Goal: Task Accomplishment & Management: Manage account settings

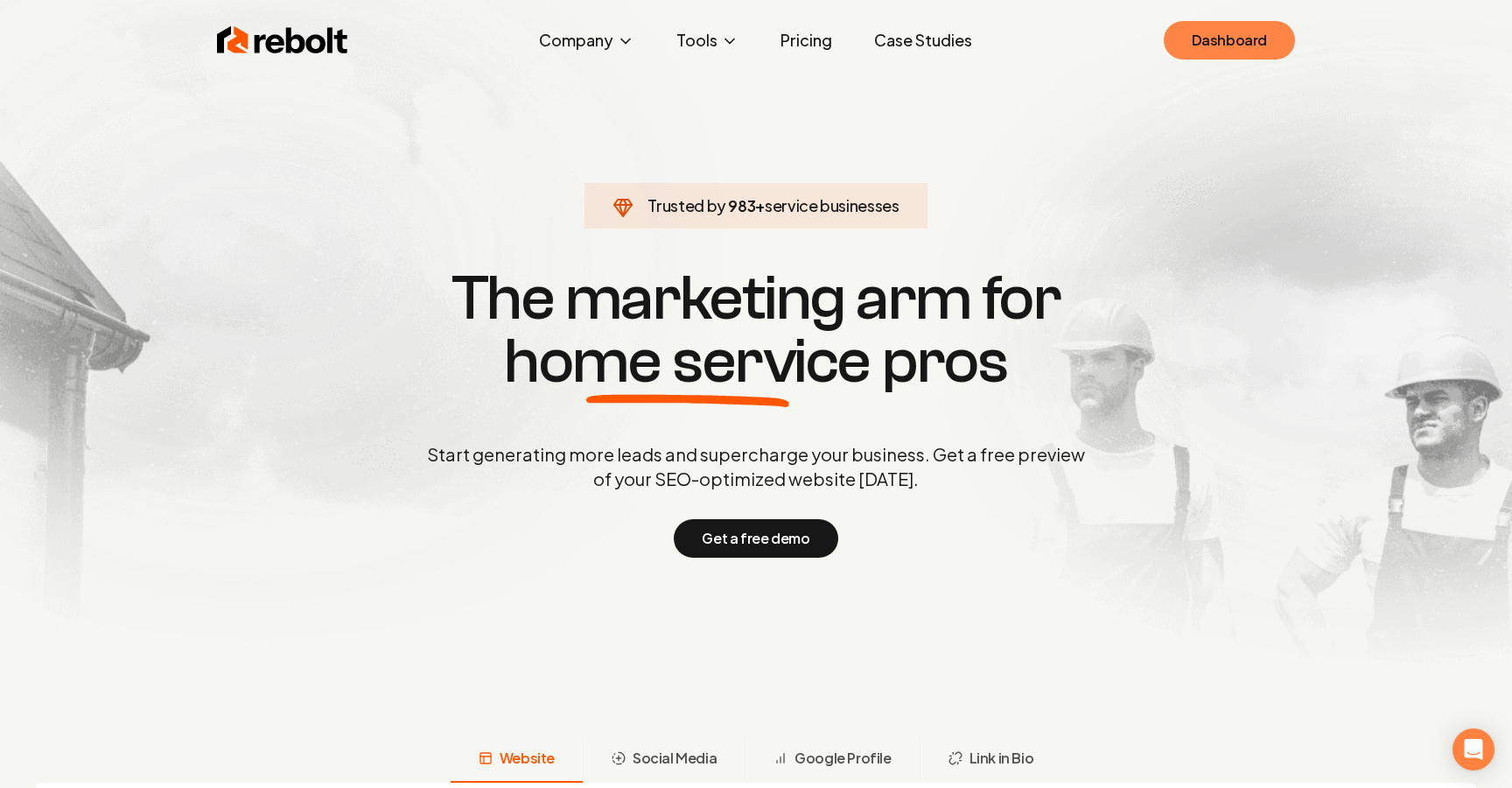
click at [1242, 49] on link "Dashboard" at bounding box center [1230, 39] width 132 height 38
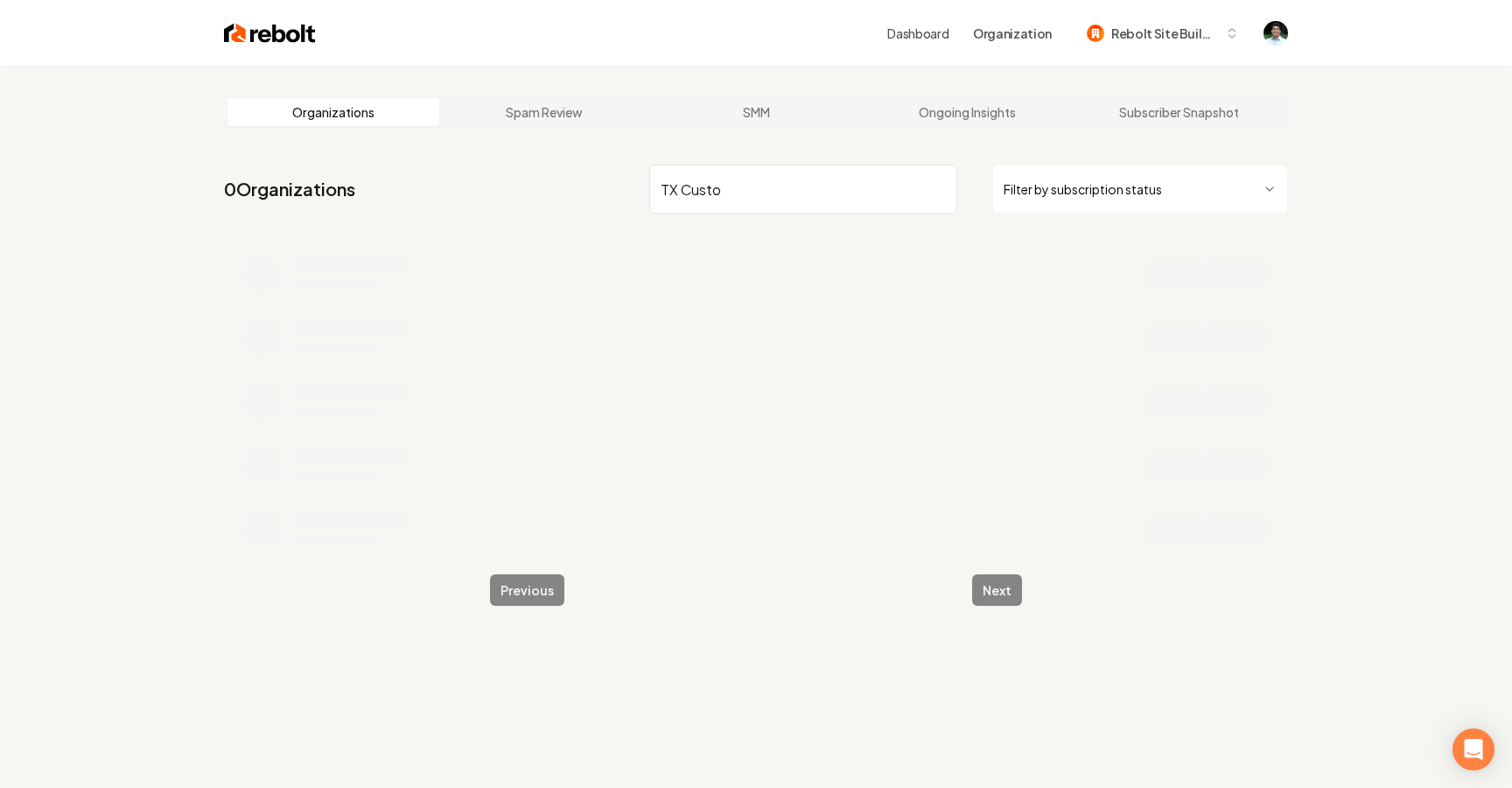
type input "TX Custom"
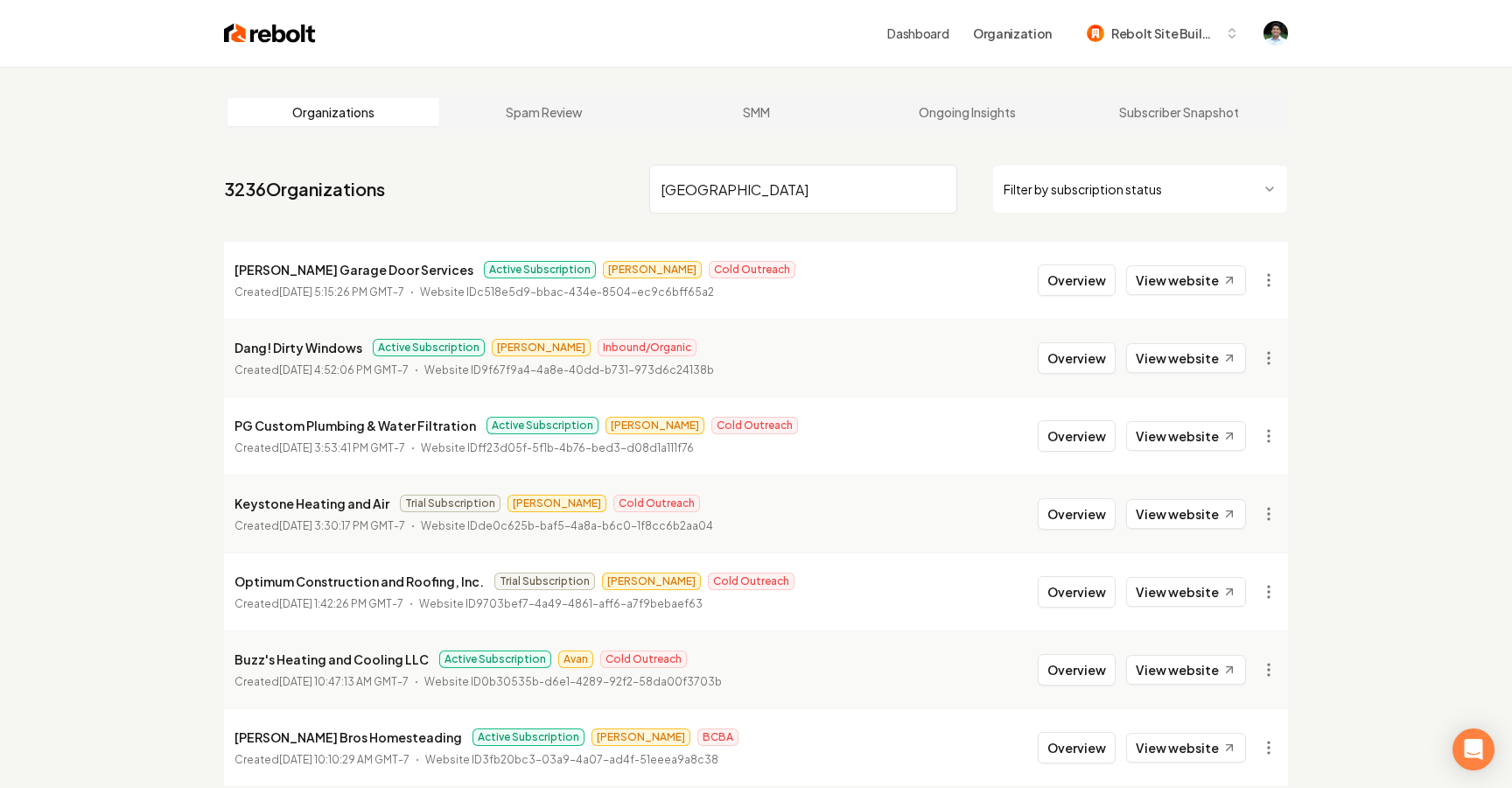
type input "[GEOGRAPHIC_DATA]"
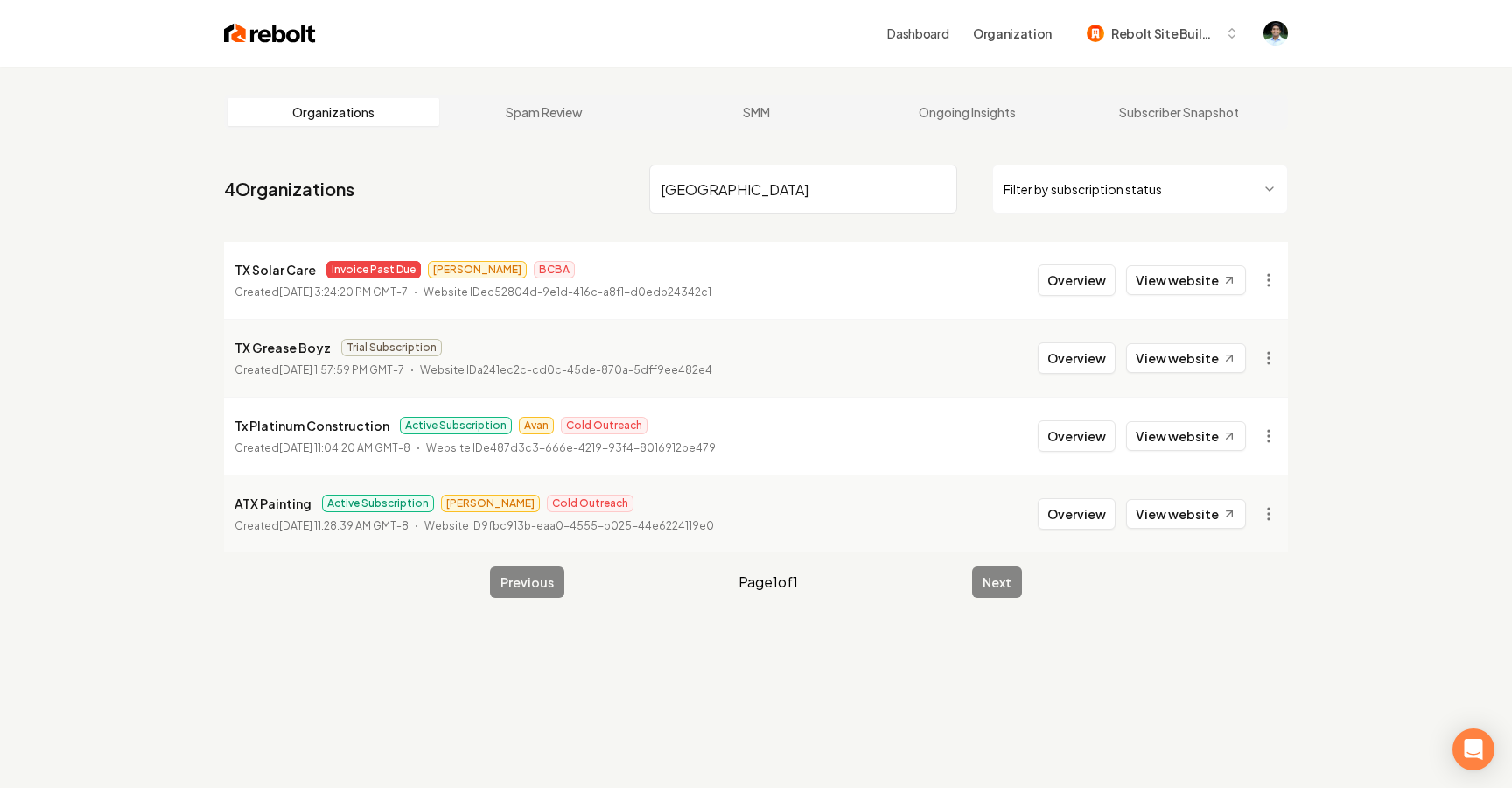
click at [739, 183] on input "[GEOGRAPHIC_DATA]" at bounding box center [804, 189] width 308 height 49
type input "Cus"
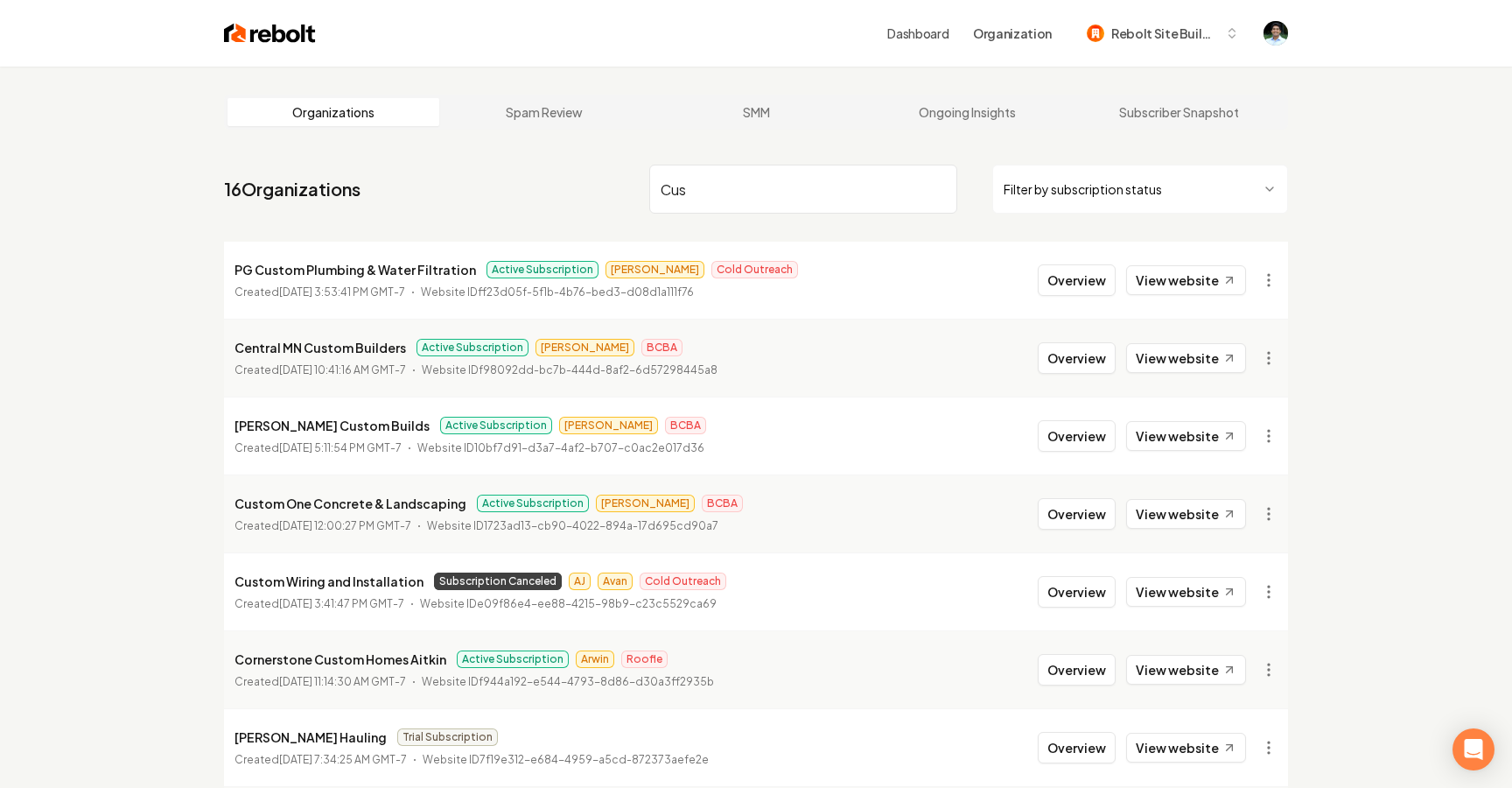
click at [740, 182] on input "Cus" at bounding box center [804, 189] width 308 height 49
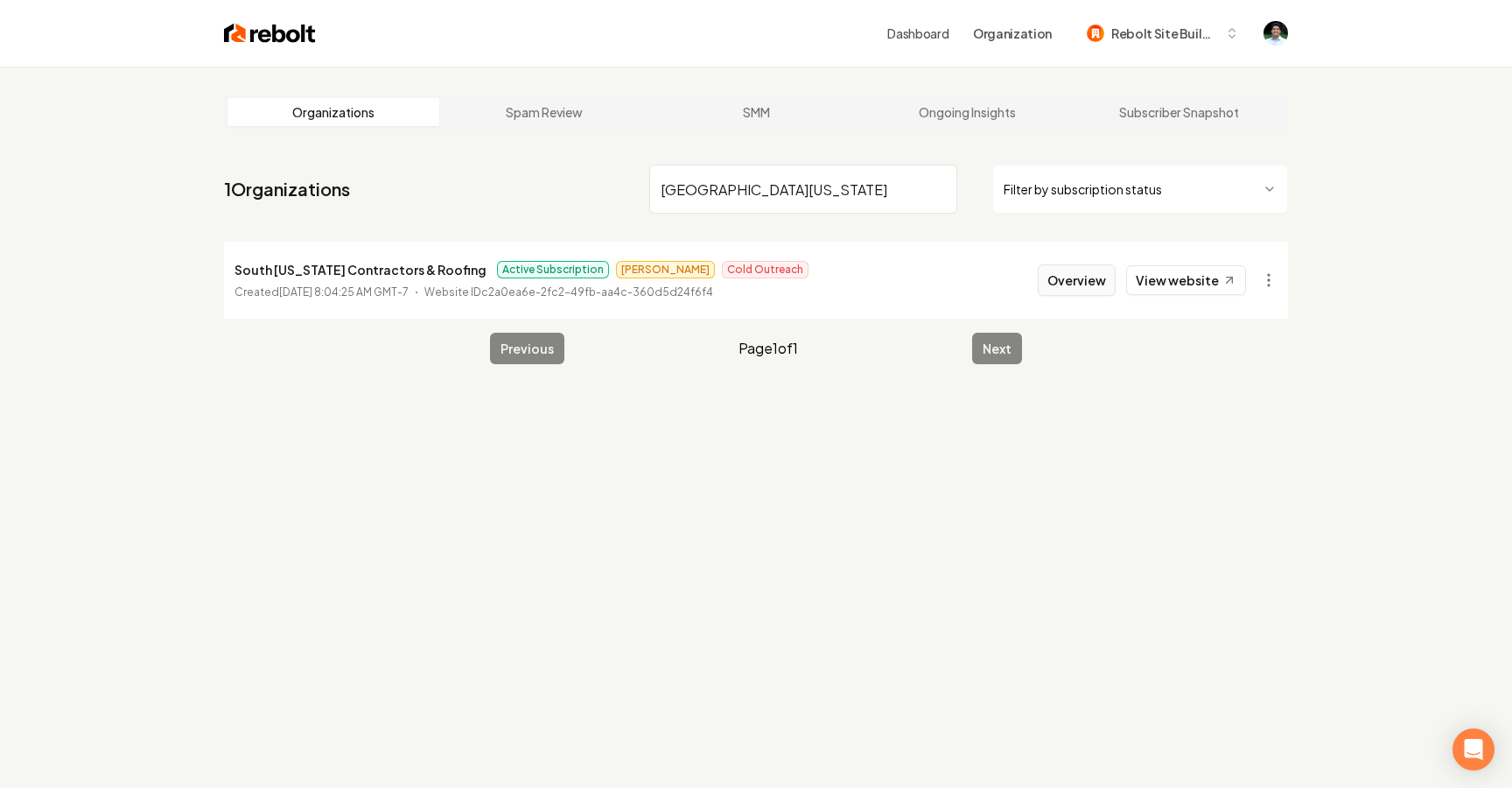
type input "South Texas"
click at [1074, 289] on button "Overview" at bounding box center [1076, 280] width 78 height 31
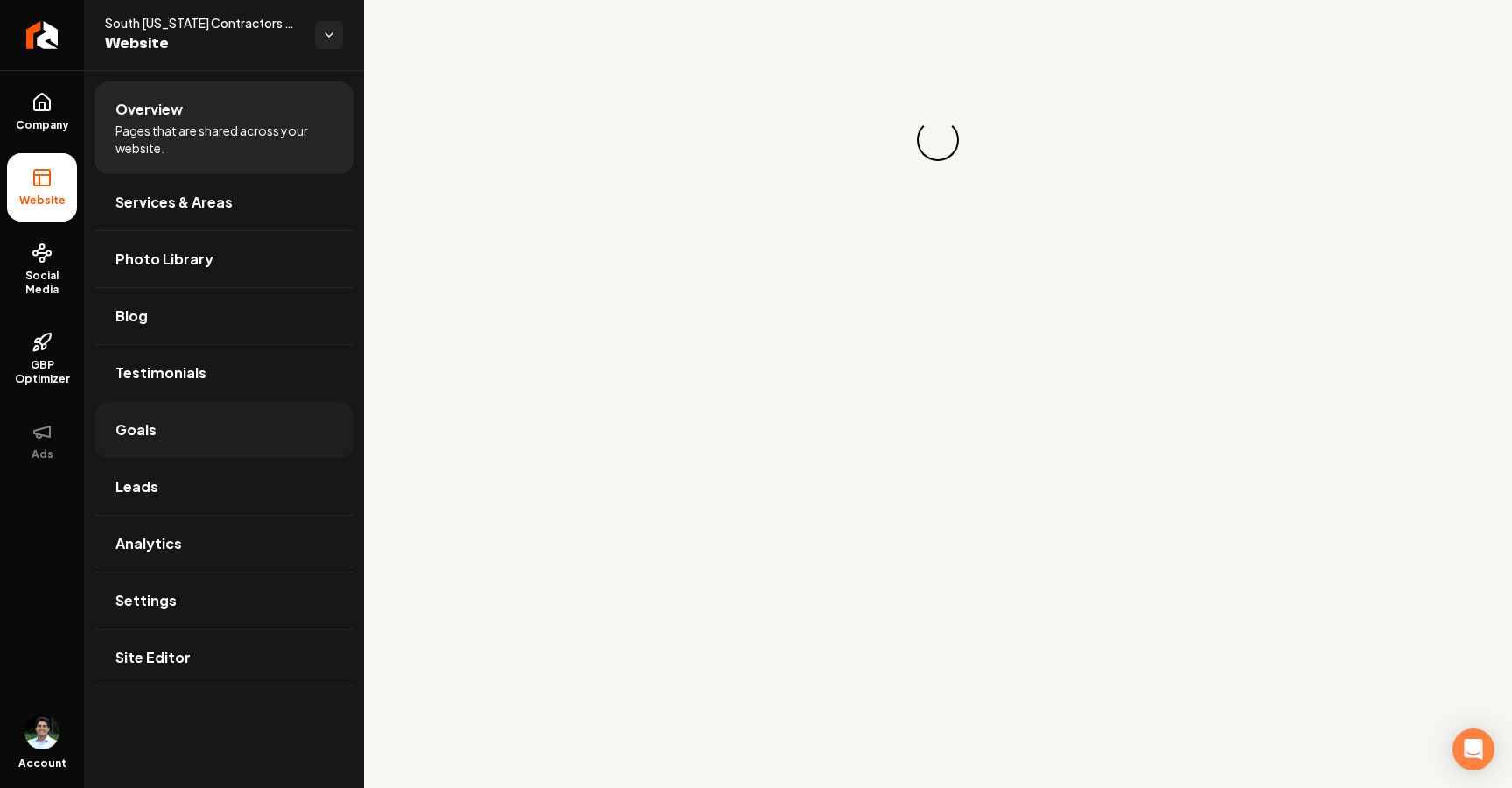
click at [157, 425] on link "Goals" at bounding box center [224, 429] width 259 height 56
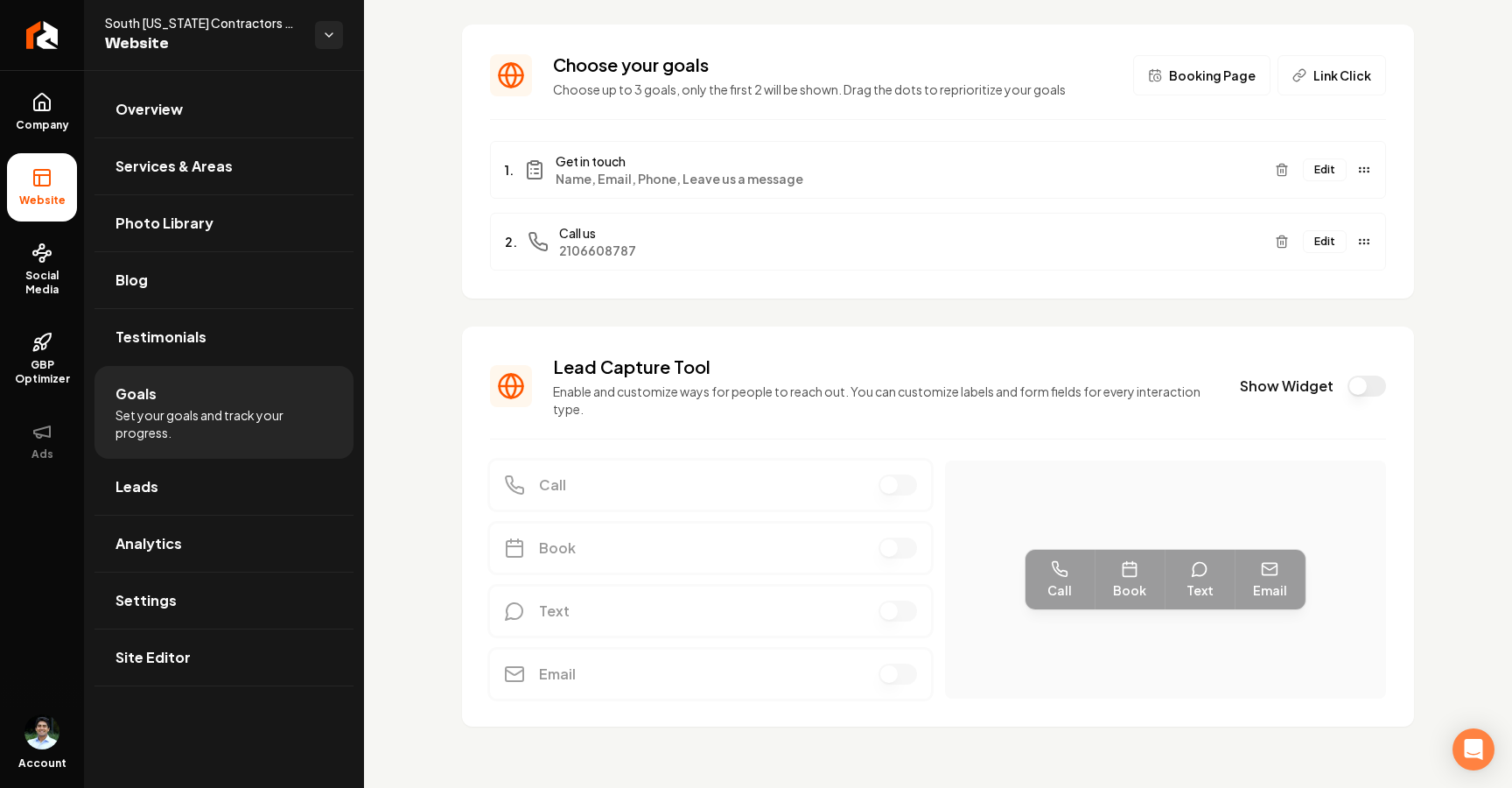
scroll to position [96, 0]
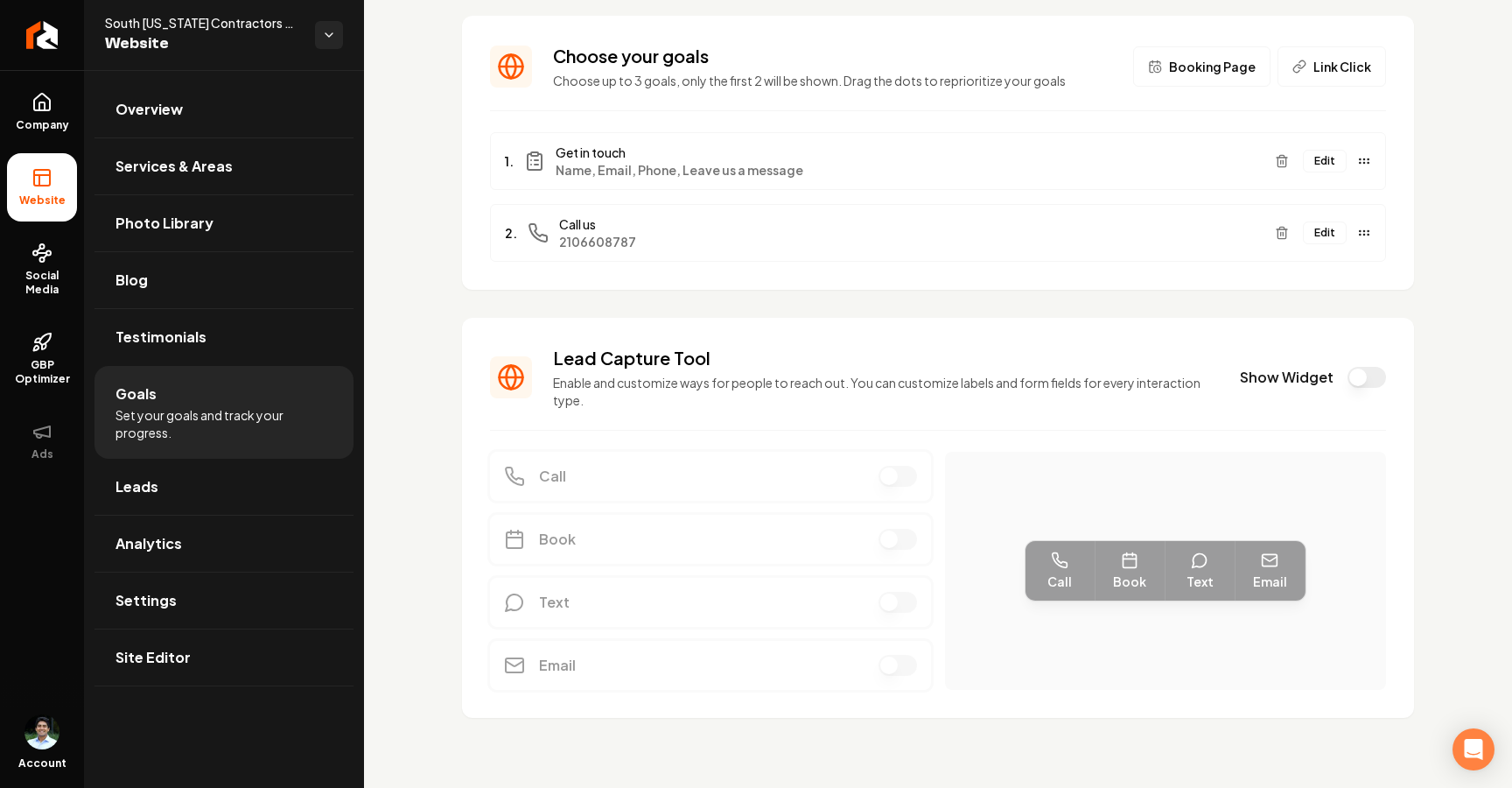
click at [1373, 380] on button "Show Widget" at bounding box center [1367, 376] width 38 height 21
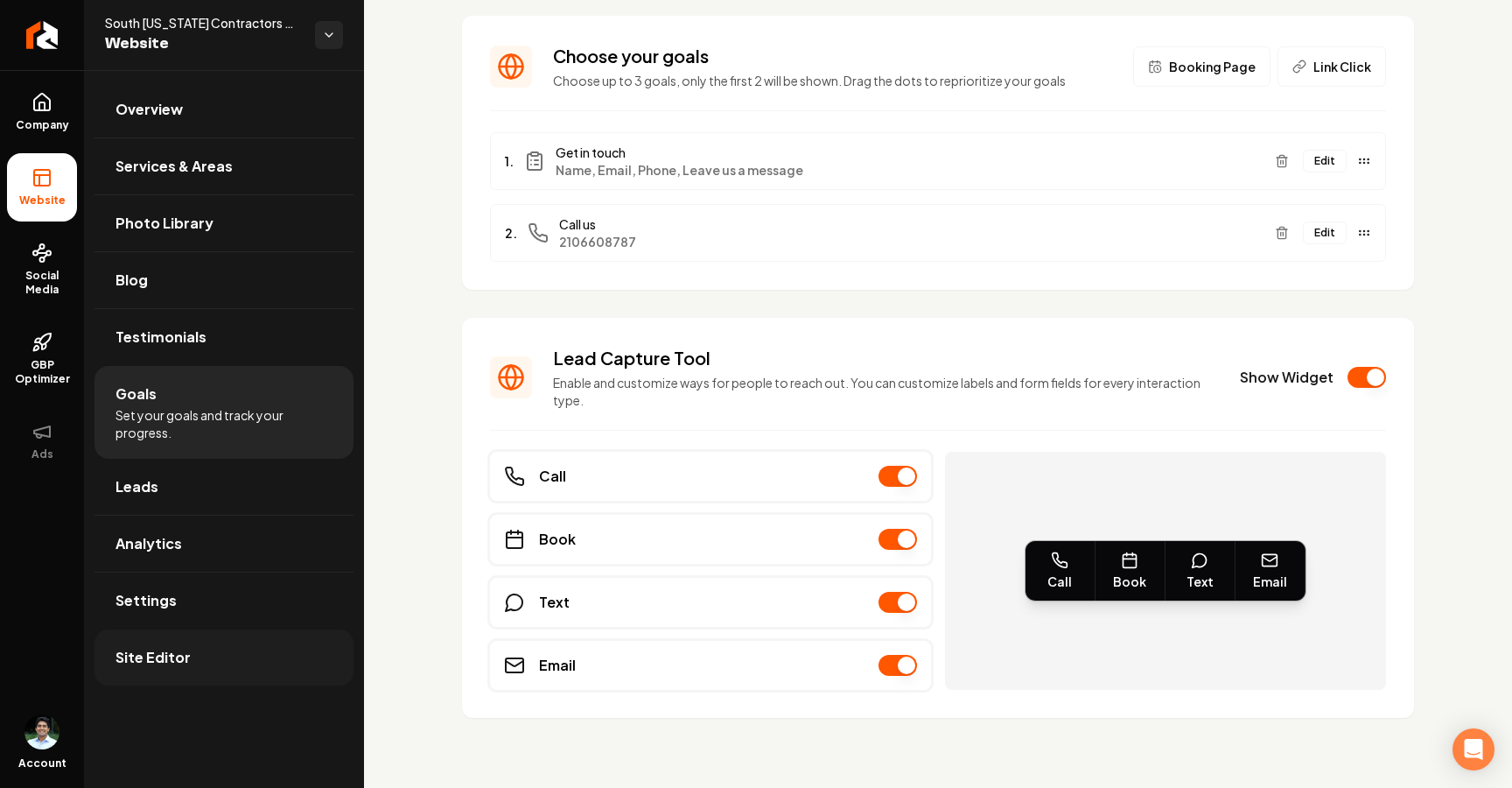
click at [221, 664] on link "Site Editor" at bounding box center [224, 656] width 259 height 56
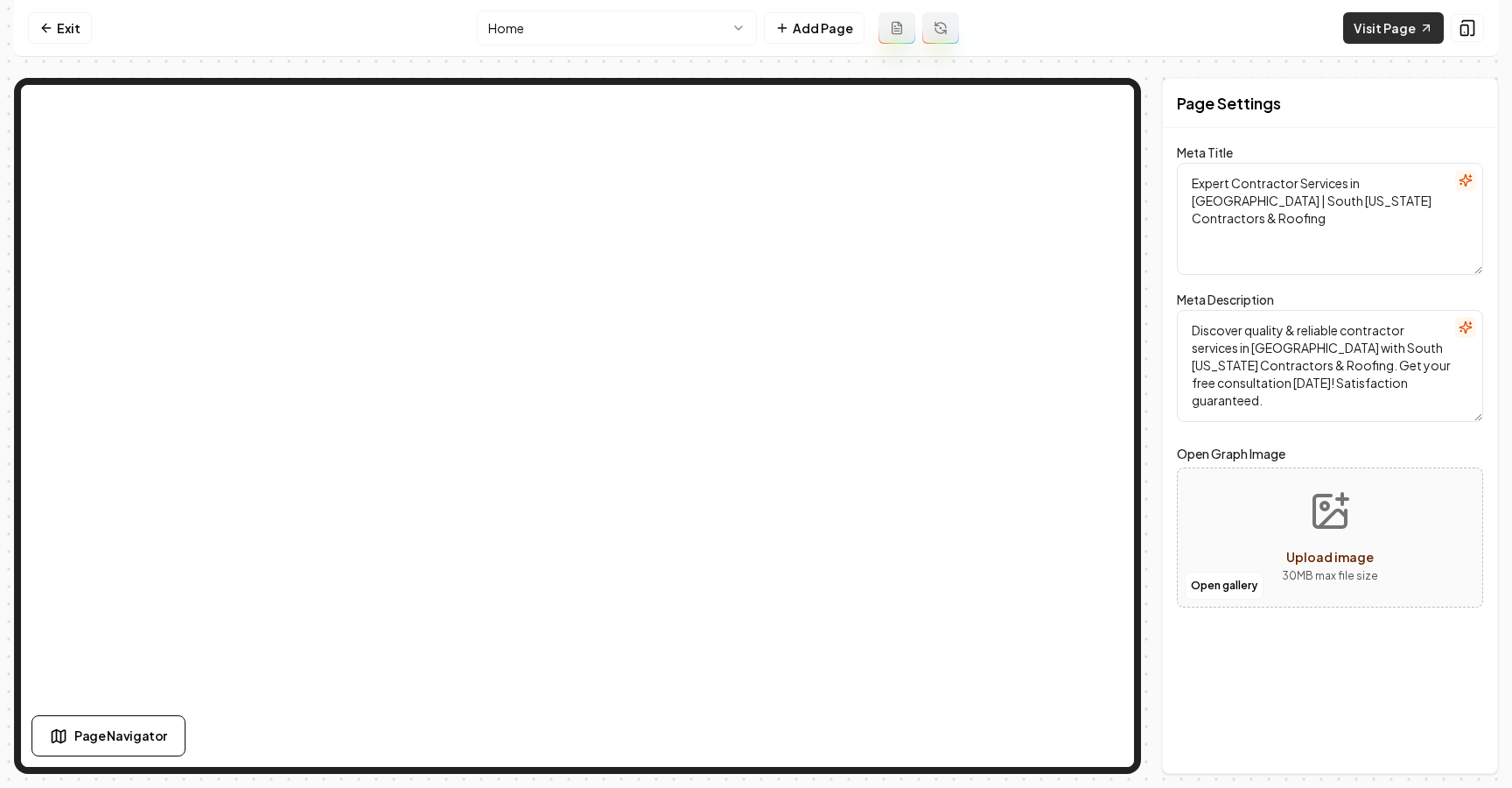
click at [1413, 29] on link "Visit Page" at bounding box center [1393, 28] width 100 height 31
